Goal: Task Accomplishment & Management: Manage account settings

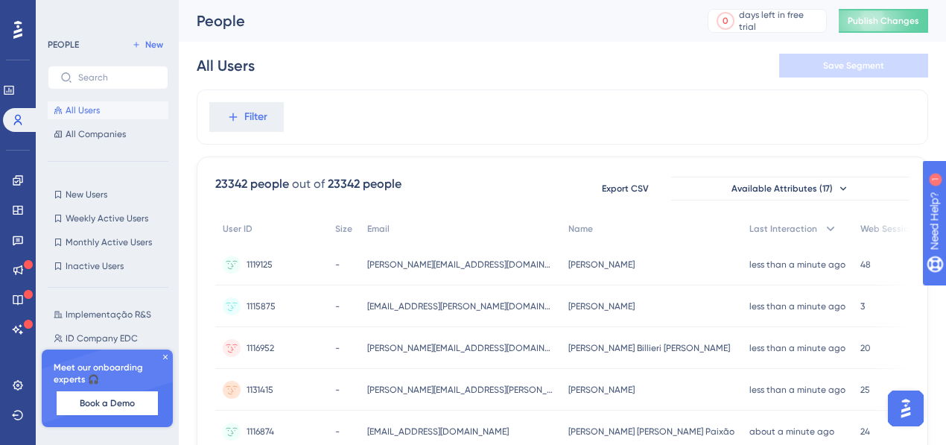
click at [31, 100] on div "Performance" at bounding box center [18, 90] width 30 height 24
click at [15, 92] on link at bounding box center [9, 90] width 12 height 24
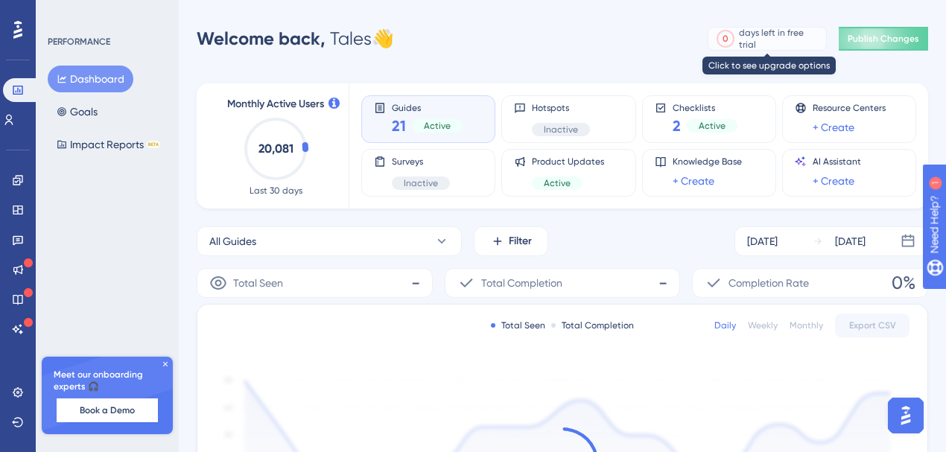
click at [776, 43] on div "days left in free trial" at bounding box center [780, 39] width 83 height 24
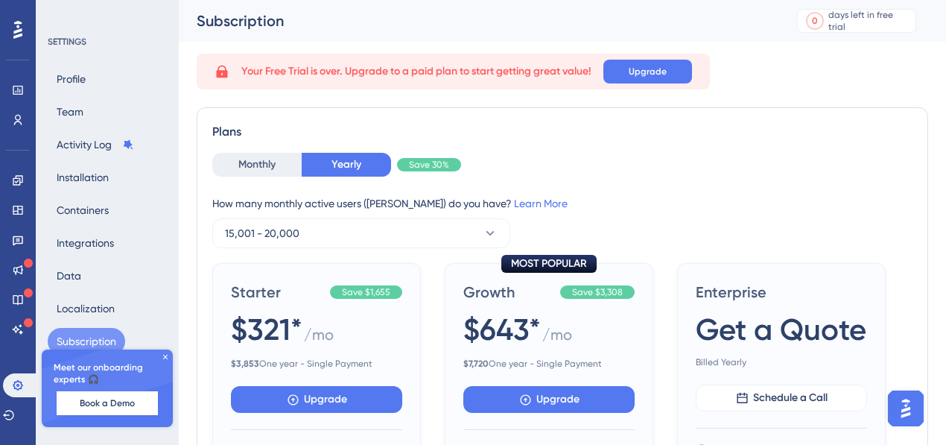
click at [227, 71] on icon at bounding box center [222, 72] width 11 height 13
click at [223, 72] on icon at bounding box center [222, 72] width 11 height 13
click at [856, 16] on div "days left in free trial" at bounding box center [869, 21] width 83 height 24
click at [250, 72] on span "Your Free Trial is over. Upgrade to a paid plan to start getting great value!" at bounding box center [416, 72] width 350 height 18
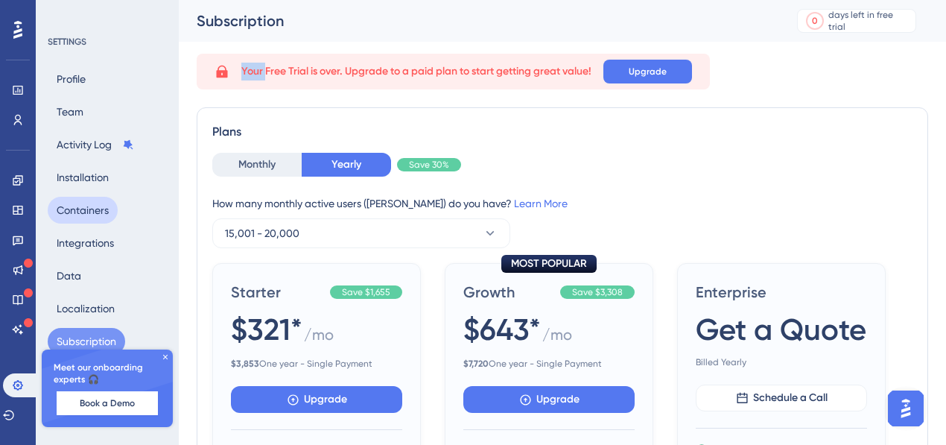
click at [78, 201] on button "Containers" at bounding box center [83, 210] width 70 height 27
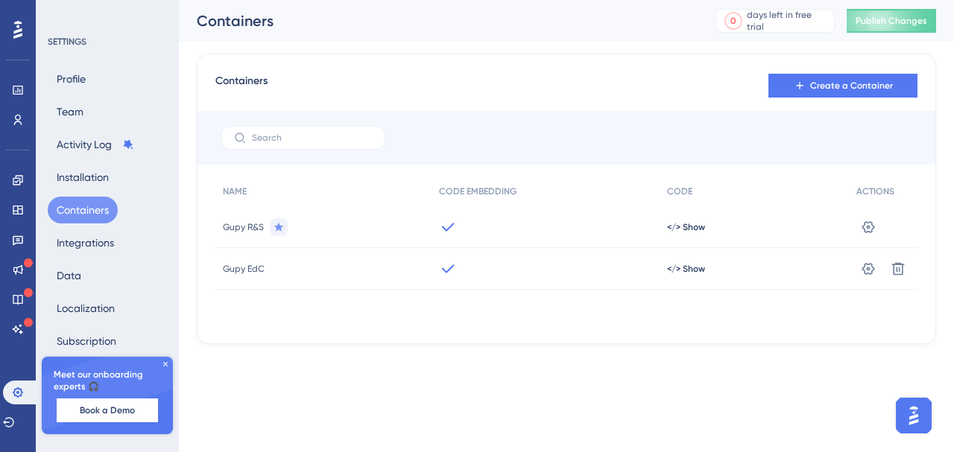
drag, startPoint x: 112, startPoint y: 257, endPoint x: 292, endPoint y: 252, distance: 180.4
click at [112, 258] on div "Profile Team Activity Log Installation Containers Integrations Data Localizatio…" at bounding box center [108, 243] width 121 height 355
click at [746, 256] on div "</> Show" at bounding box center [753, 269] width 189 height 42
click at [703, 233] on span "</> Show" at bounding box center [686, 227] width 38 height 12
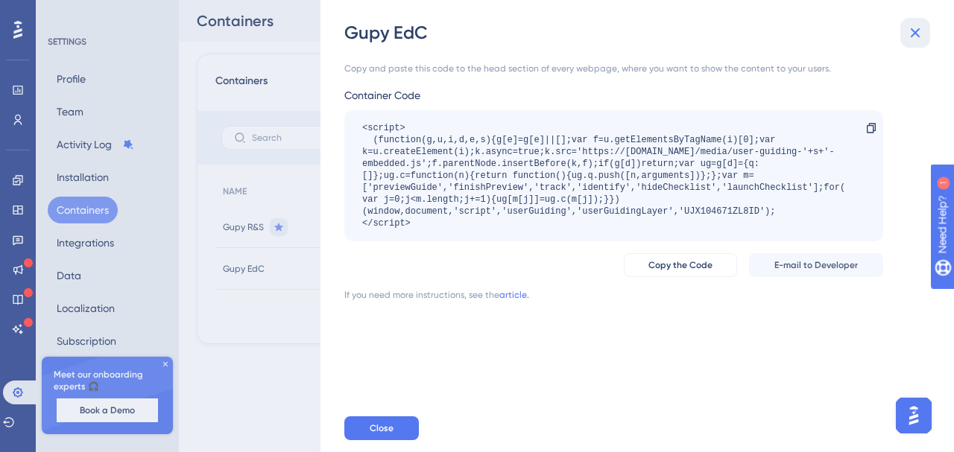
click at [918, 41] on icon at bounding box center [915, 33] width 18 height 18
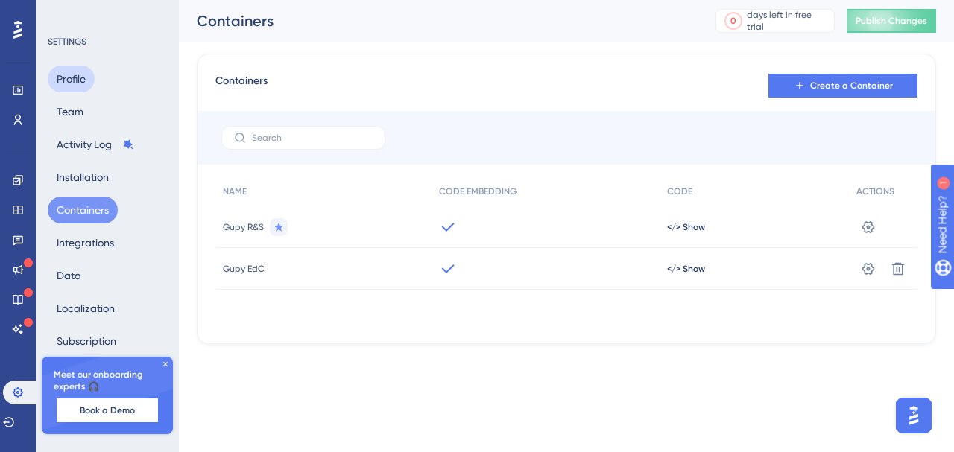
click at [63, 78] on button "Profile" at bounding box center [71, 79] width 47 height 27
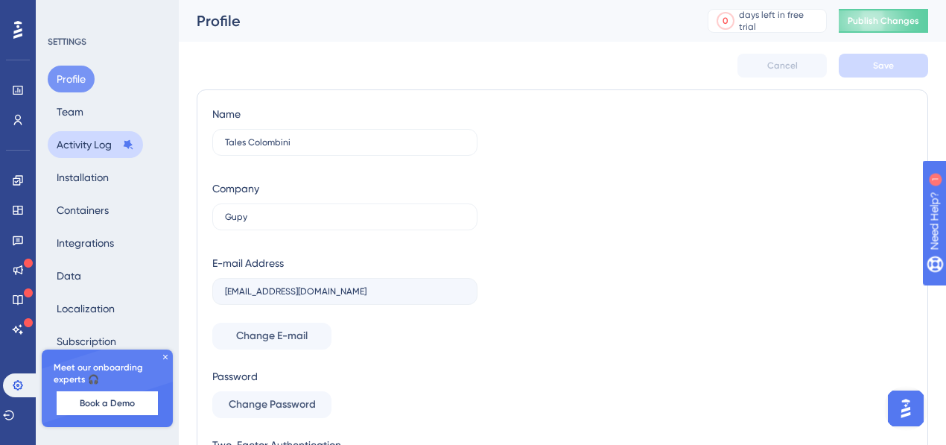
click at [82, 131] on button "Activity Log" at bounding box center [95, 144] width 95 height 27
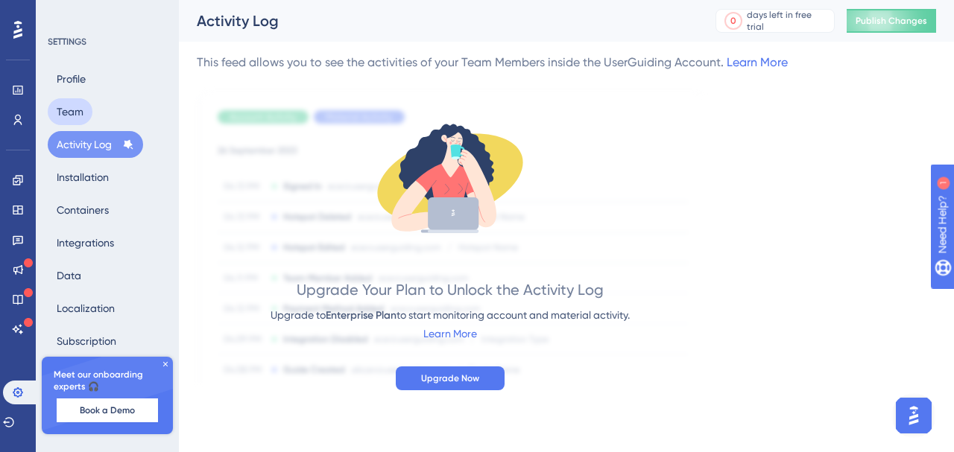
click at [77, 115] on button "Team" at bounding box center [70, 111] width 45 height 27
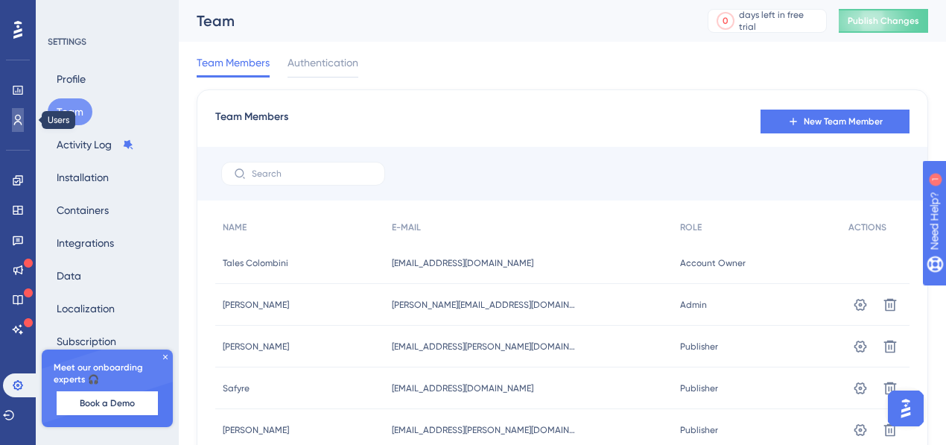
click at [22, 109] on link at bounding box center [18, 120] width 12 height 24
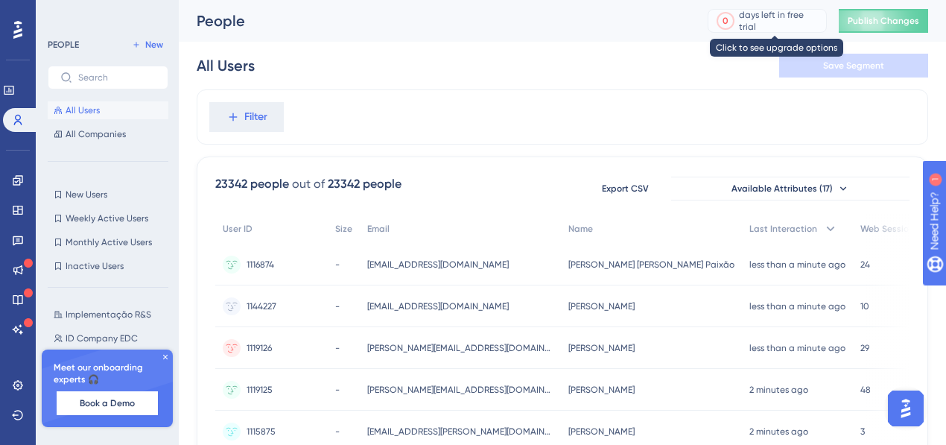
click at [768, 20] on div "days left in free trial" at bounding box center [780, 21] width 83 height 24
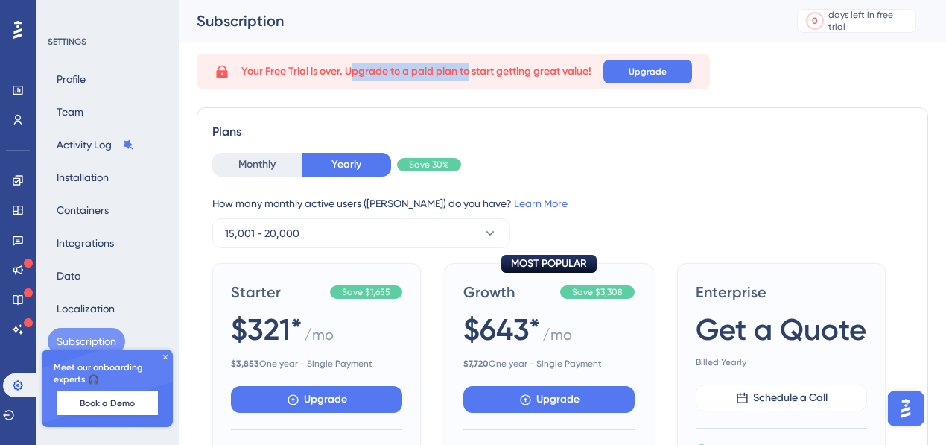
drag, startPoint x: 355, startPoint y: 74, endPoint x: 340, endPoint y: 76, distance: 14.2
click at [469, 80] on span "Your Free Trial is over. Upgrade to a paid plan to start getting great value!" at bounding box center [416, 72] width 350 height 18
click at [340, 76] on span "Your Free Trial is over. Upgrade to a paid plan to start getting great value!" at bounding box center [416, 72] width 350 height 18
click at [95, 191] on div "Profile Team Activity Log Installation Containers Integrations Data Localizatio…" at bounding box center [108, 243] width 121 height 355
click at [87, 227] on div "Profile Team Activity Log Installation Containers Integrations Data Localizatio…" at bounding box center [108, 243] width 121 height 355
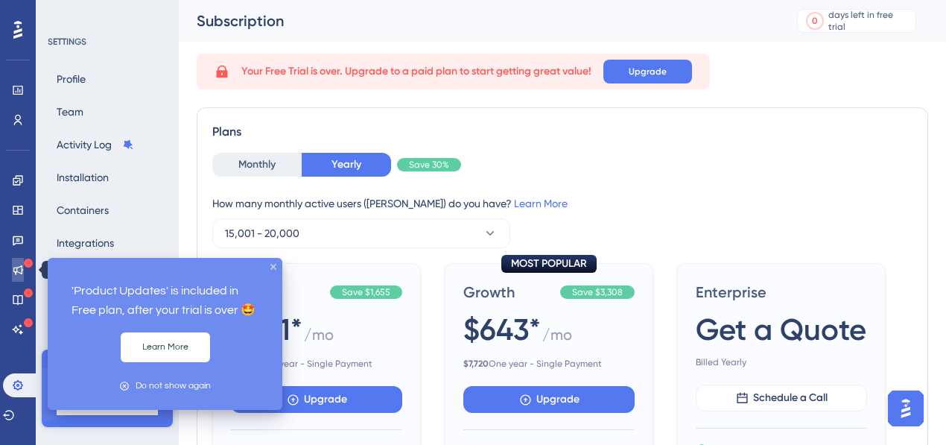
click at [17, 273] on icon at bounding box center [18, 270] width 12 height 12
